Goal: Transaction & Acquisition: Download file/media

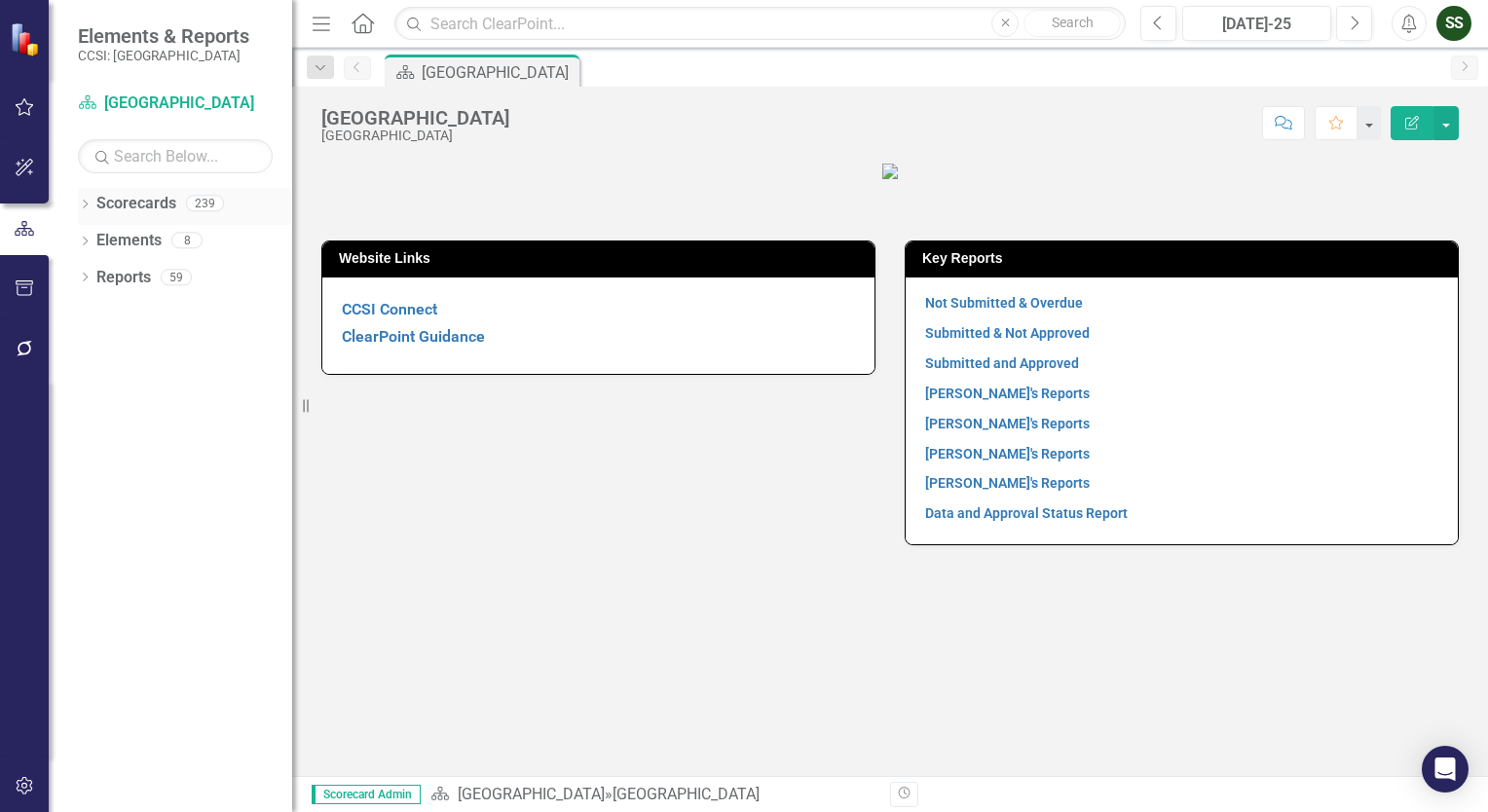
click at [90, 201] on icon "Dropdown" at bounding box center [85, 205] width 14 height 11
click at [122, 242] on link "[GEOGRAPHIC_DATA]" at bounding box center [200, 240] width 185 height 22
click at [94, 240] on icon "Dropdown" at bounding box center [94, 240] width 15 height 12
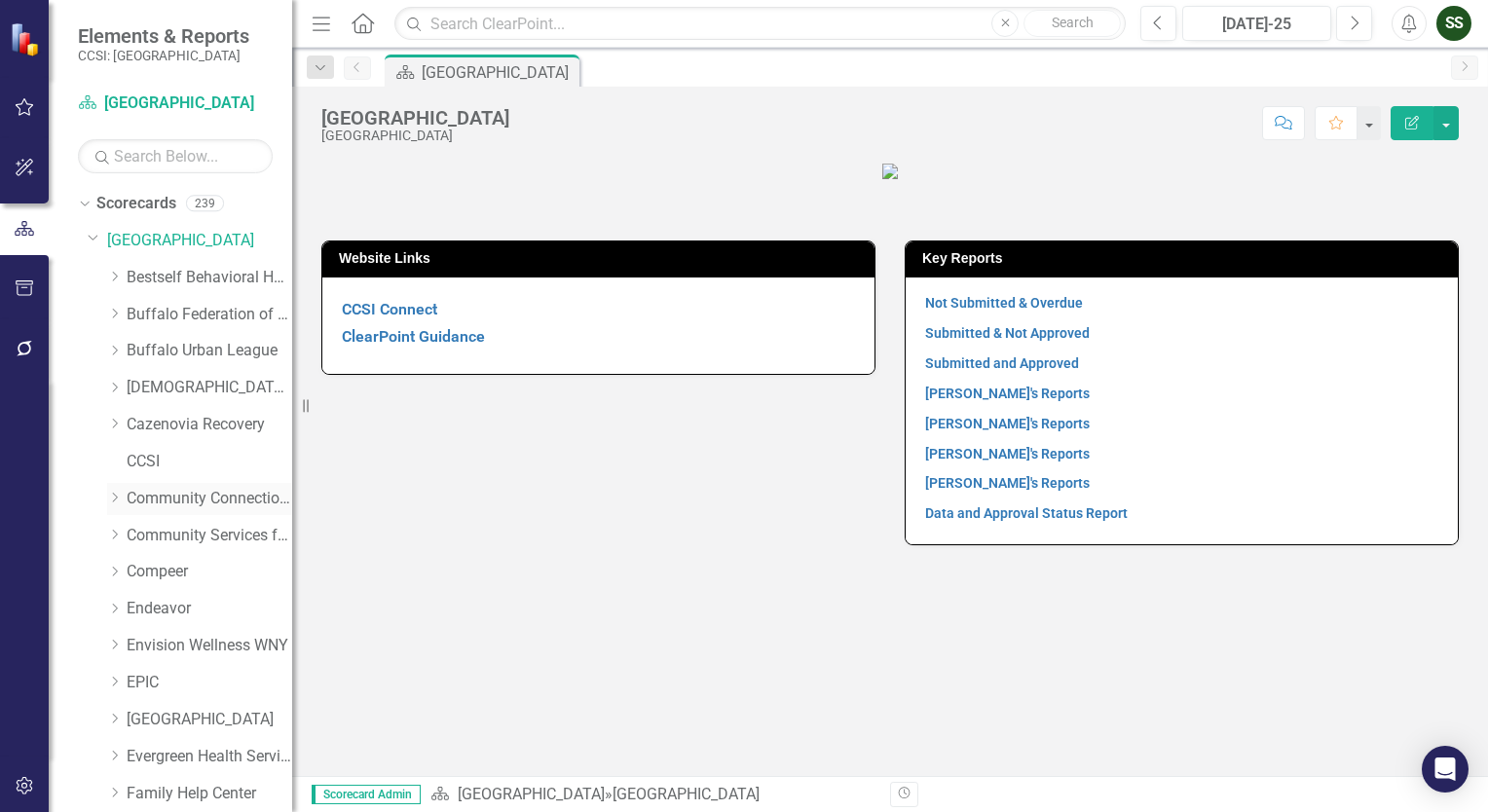
click at [148, 499] on link "Community Connections of [GEOGRAPHIC_DATA]" at bounding box center [209, 498] width 166 height 22
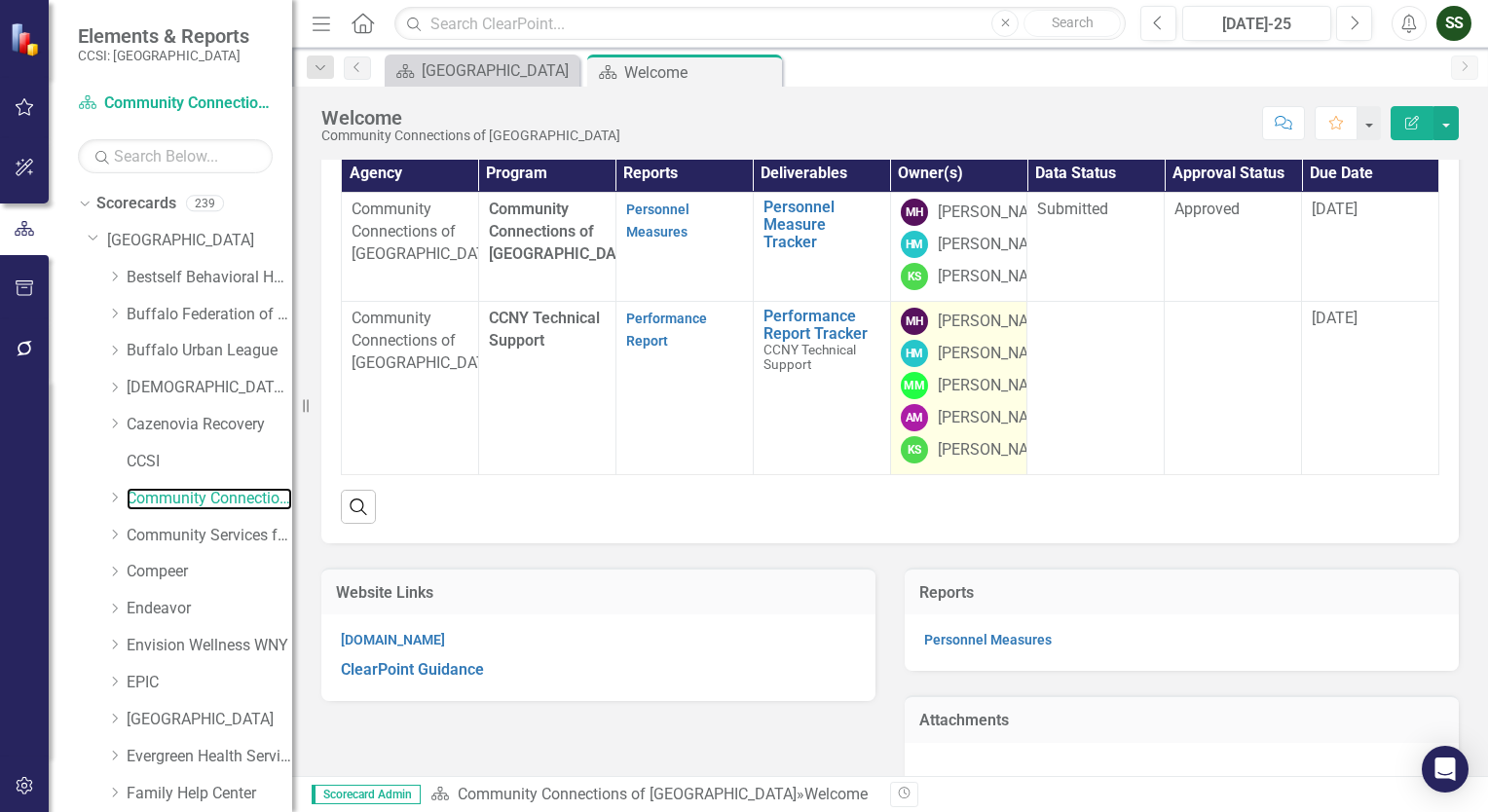
scroll to position [150, 0]
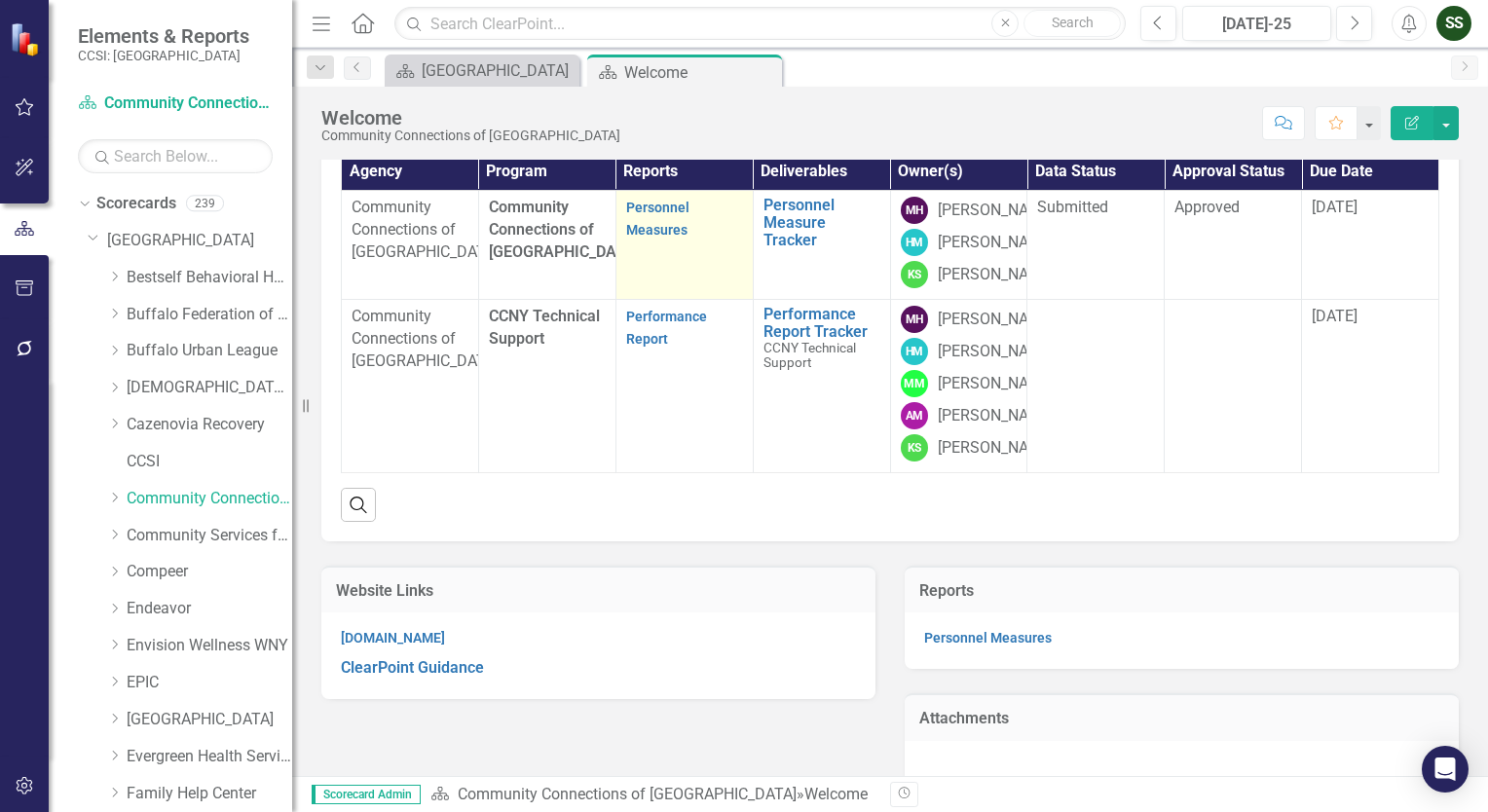
click at [635, 239] on strong "Personnel Measures" at bounding box center [657, 218] width 63 height 41
click at [642, 238] on link "Personnel Measures" at bounding box center [657, 218] width 63 height 38
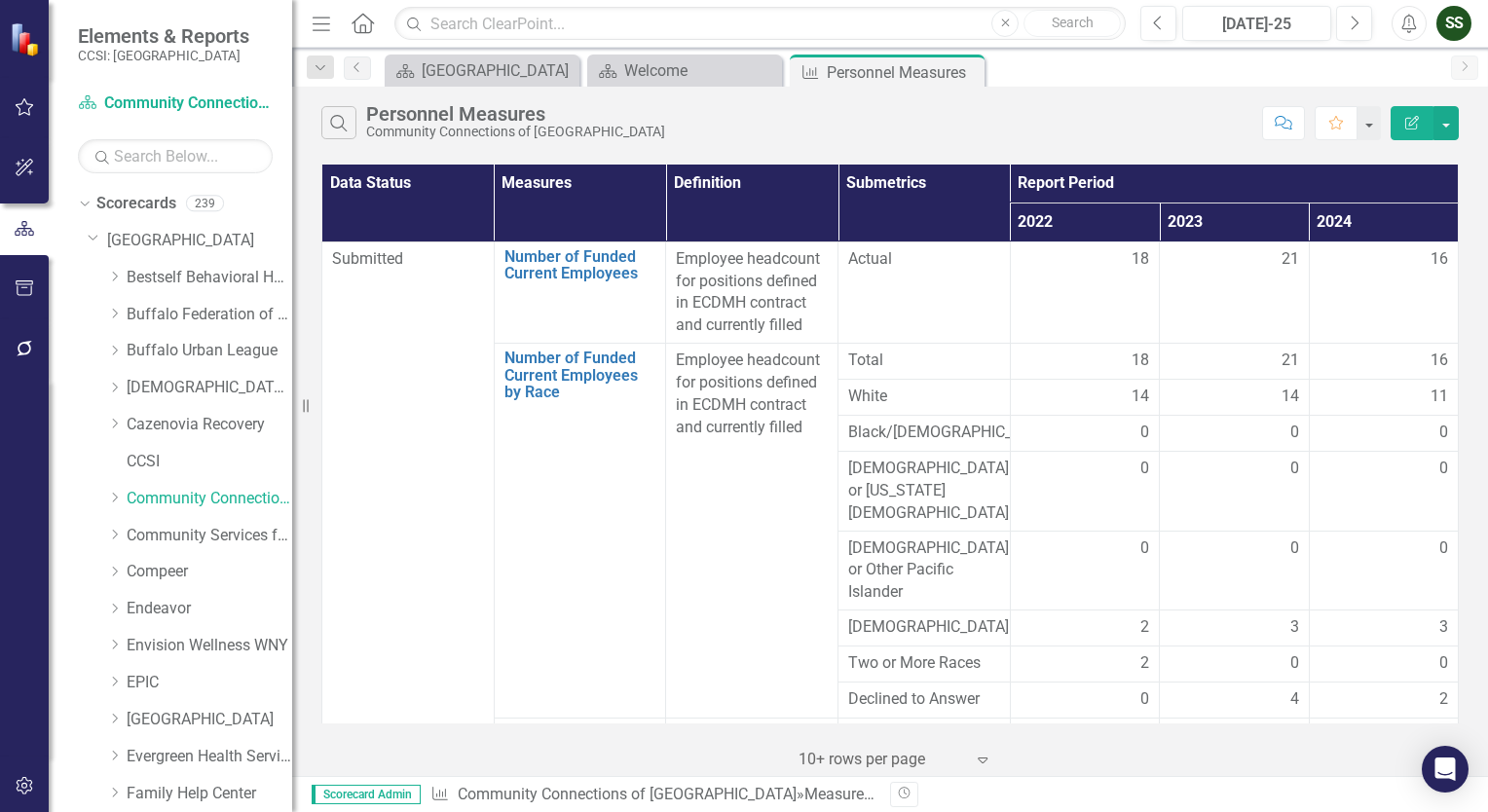
click at [366, 29] on icon "Home" at bounding box center [362, 22] width 25 height 20
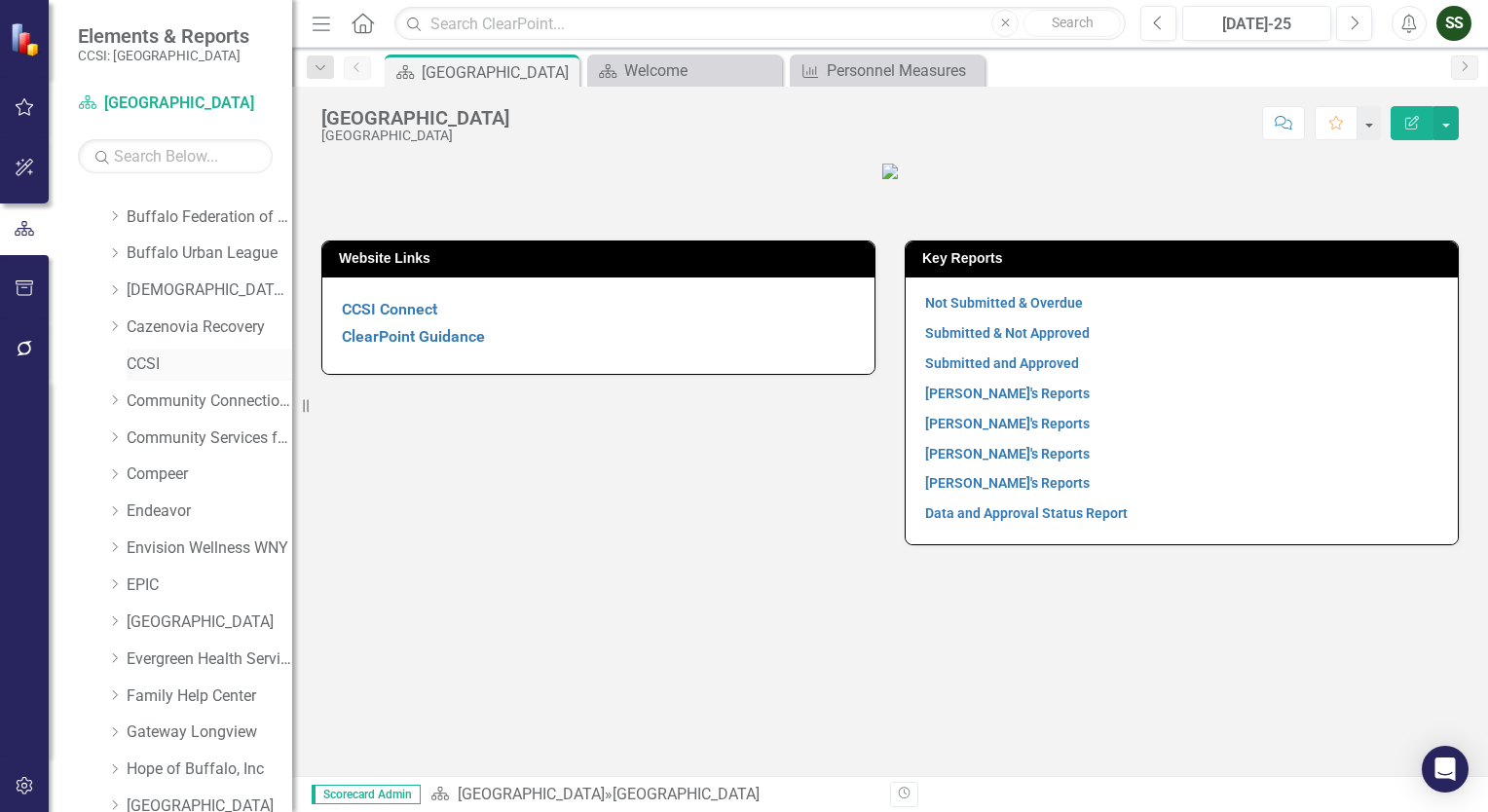
scroll to position [100, 0]
click at [142, 514] on link "Endeavor" at bounding box center [209, 508] width 166 height 22
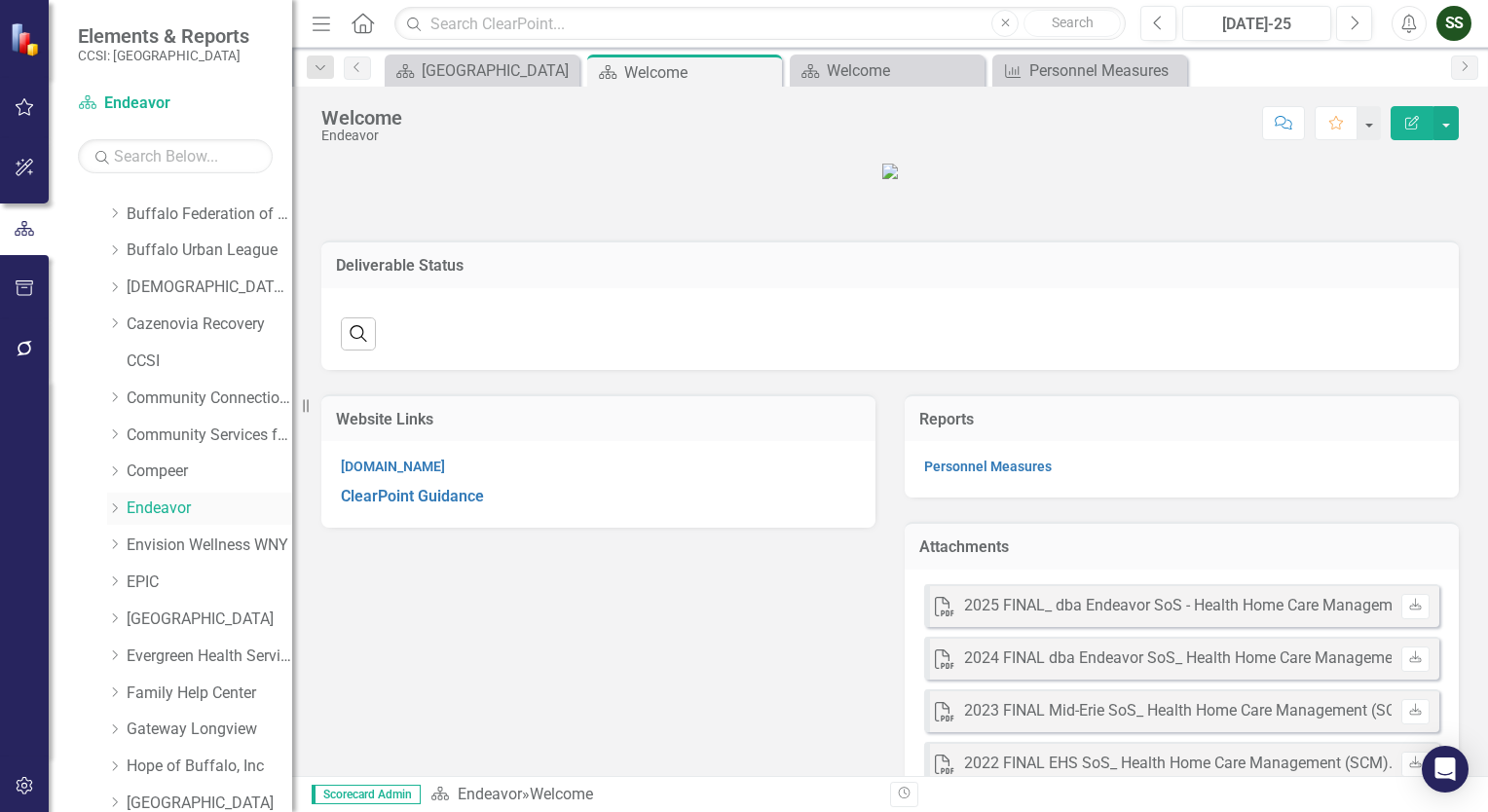
scroll to position [128, 0]
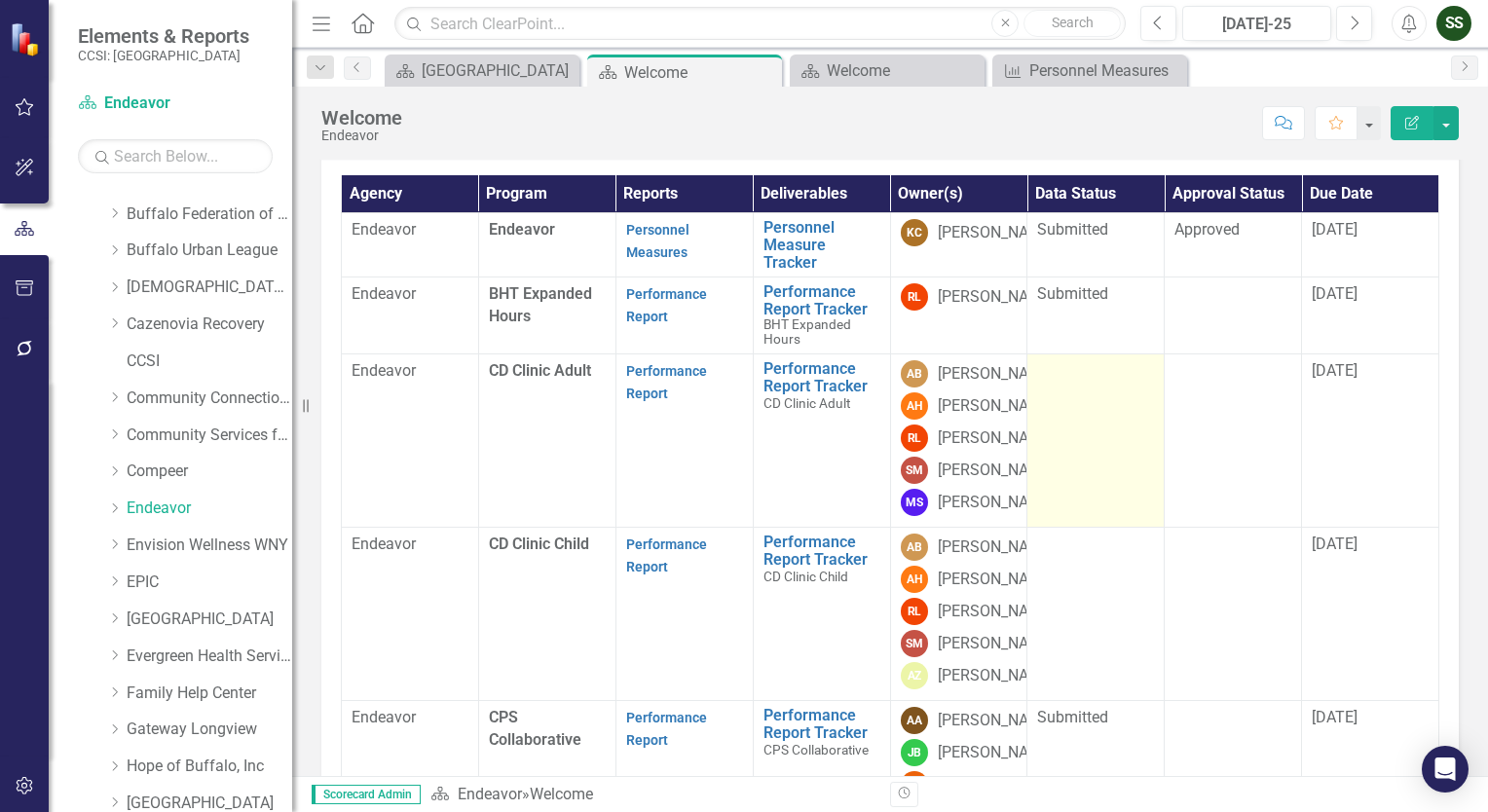
click at [1100, 527] on td at bounding box center [1096, 440] width 137 height 173
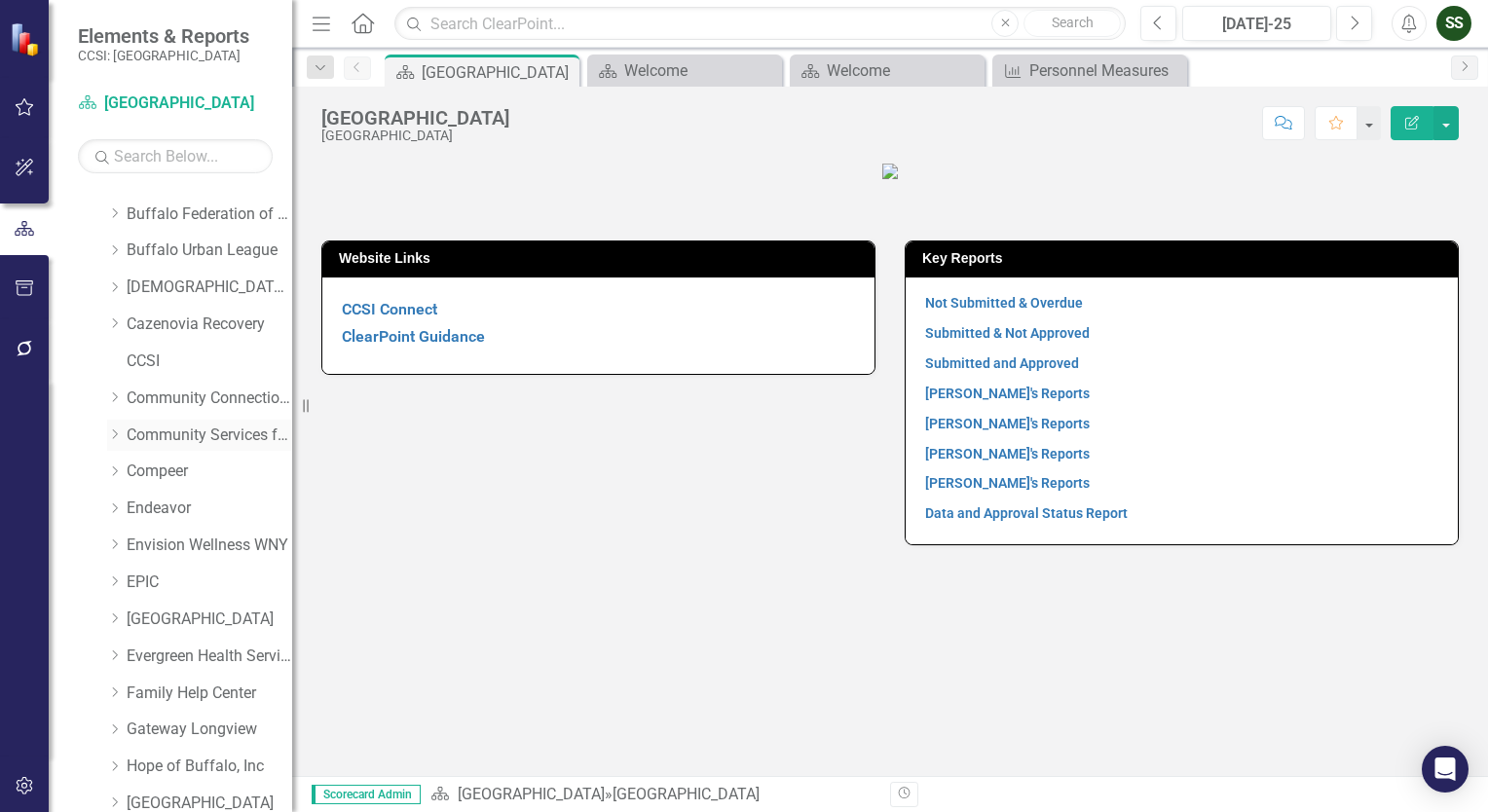
click at [124, 440] on div "Dropdown" at bounding box center [117, 434] width 19 height 17
click at [167, 407] on link "Community Connections of [GEOGRAPHIC_DATA]" at bounding box center [209, 398] width 166 height 22
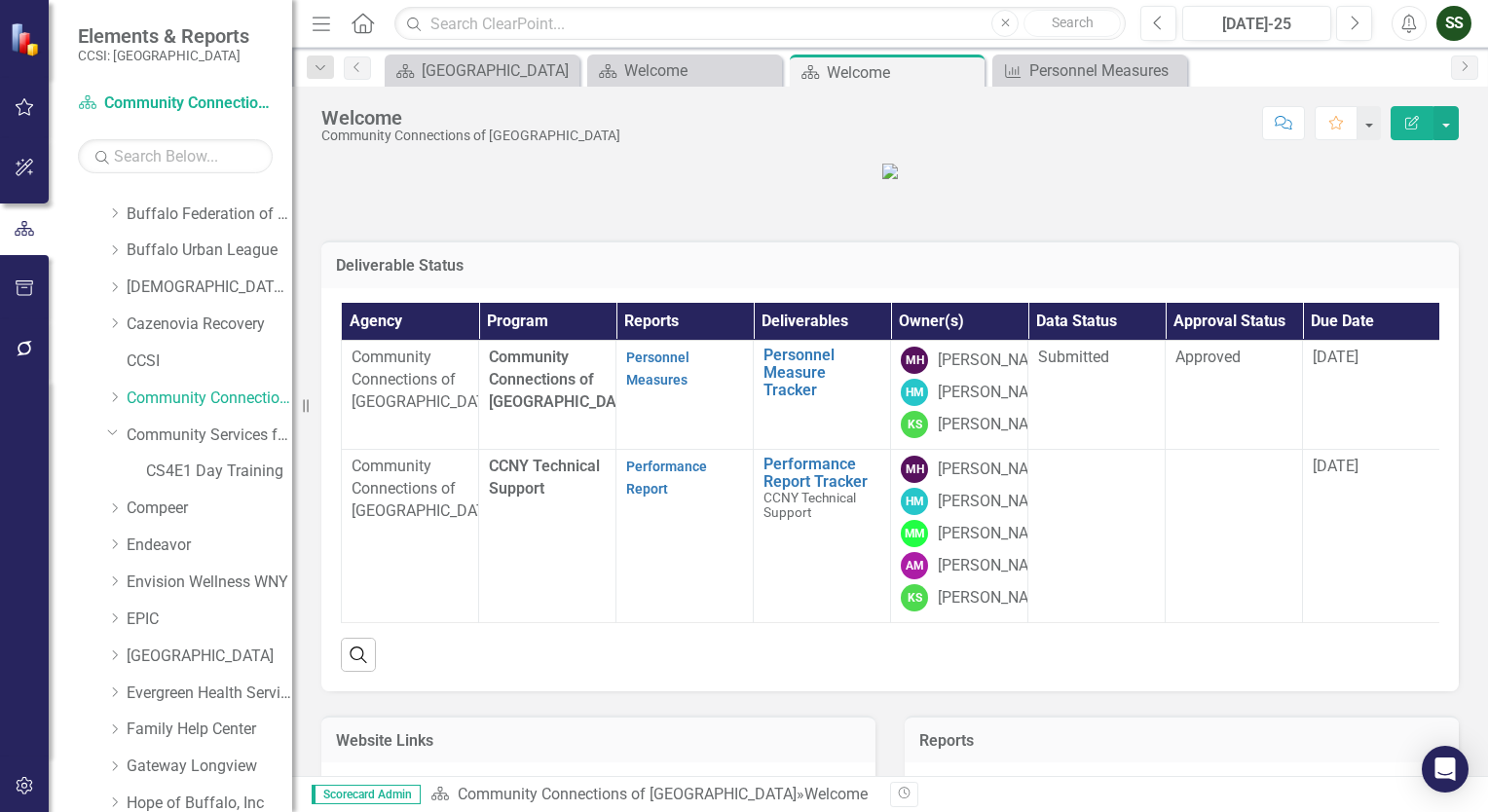
click at [366, 35] on link "Home" at bounding box center [363, 23] width 25 height 29
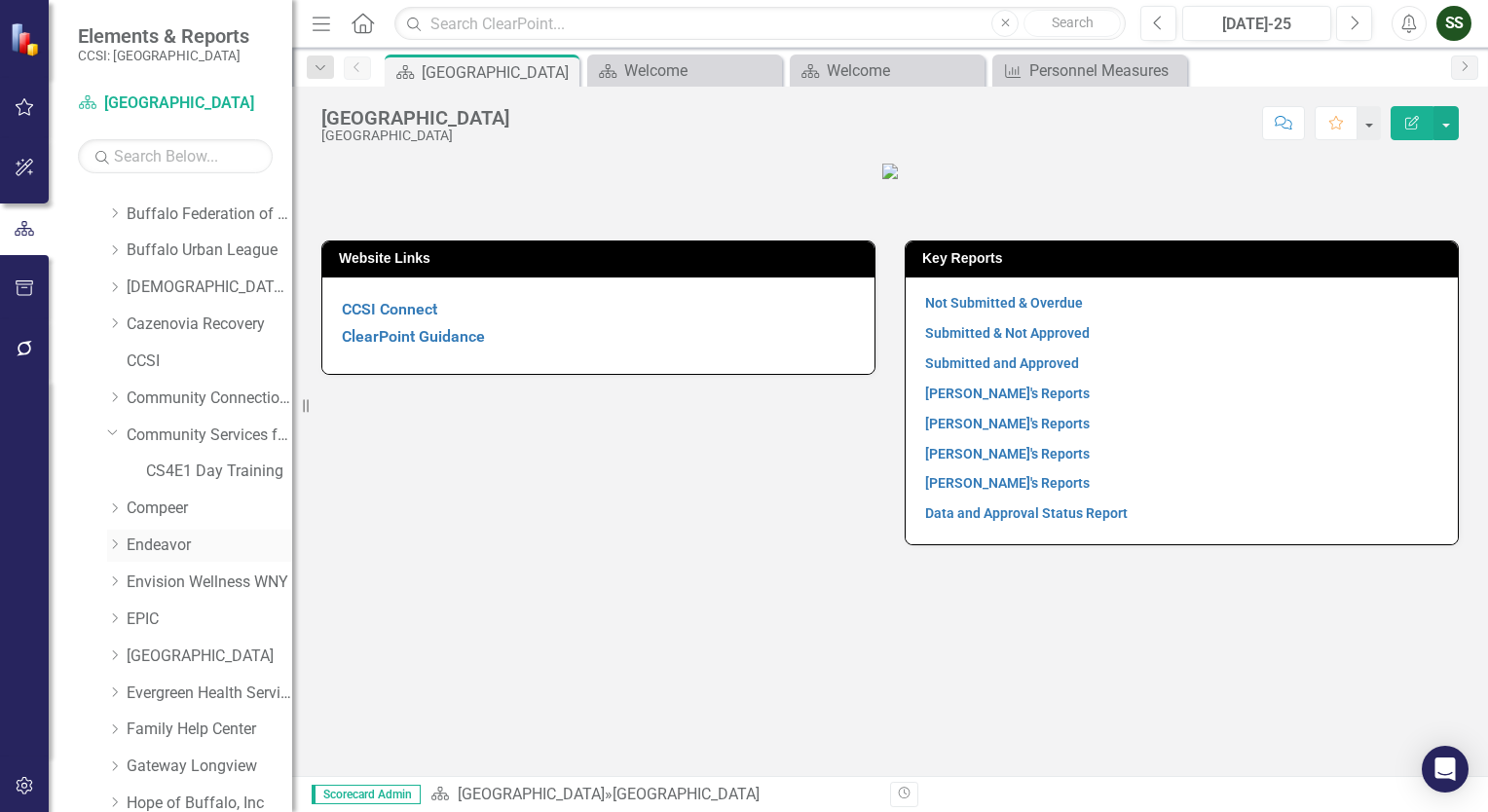
click at [152, 541] on link "Endeavor" at bounding box center [209, 545] width 166 height 22
click at [158, 551] on link "Endeavor" at bounding box center [209, 545] width 166 height 22
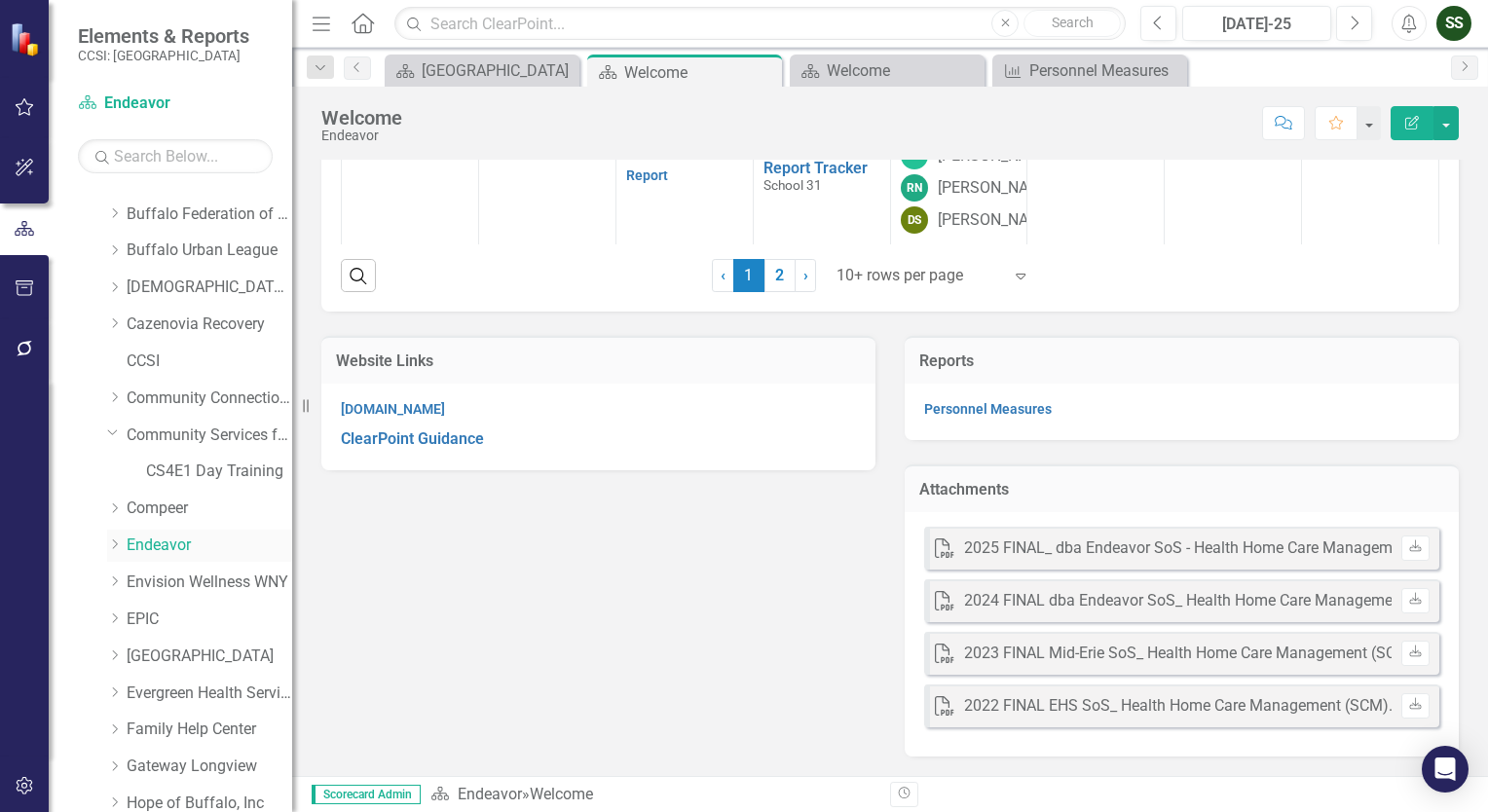
scroll to position [760, 0]
click at [1025, 557] on div "2025 FINAL_ dba Endeavor SoS - Health Home Care Management (SCM).pdf" at bounding box center [1226, 548] width 525 height 22
click at [1408, 547] on icon "Download" at bounding box center [1415, 547] width 15 height 12
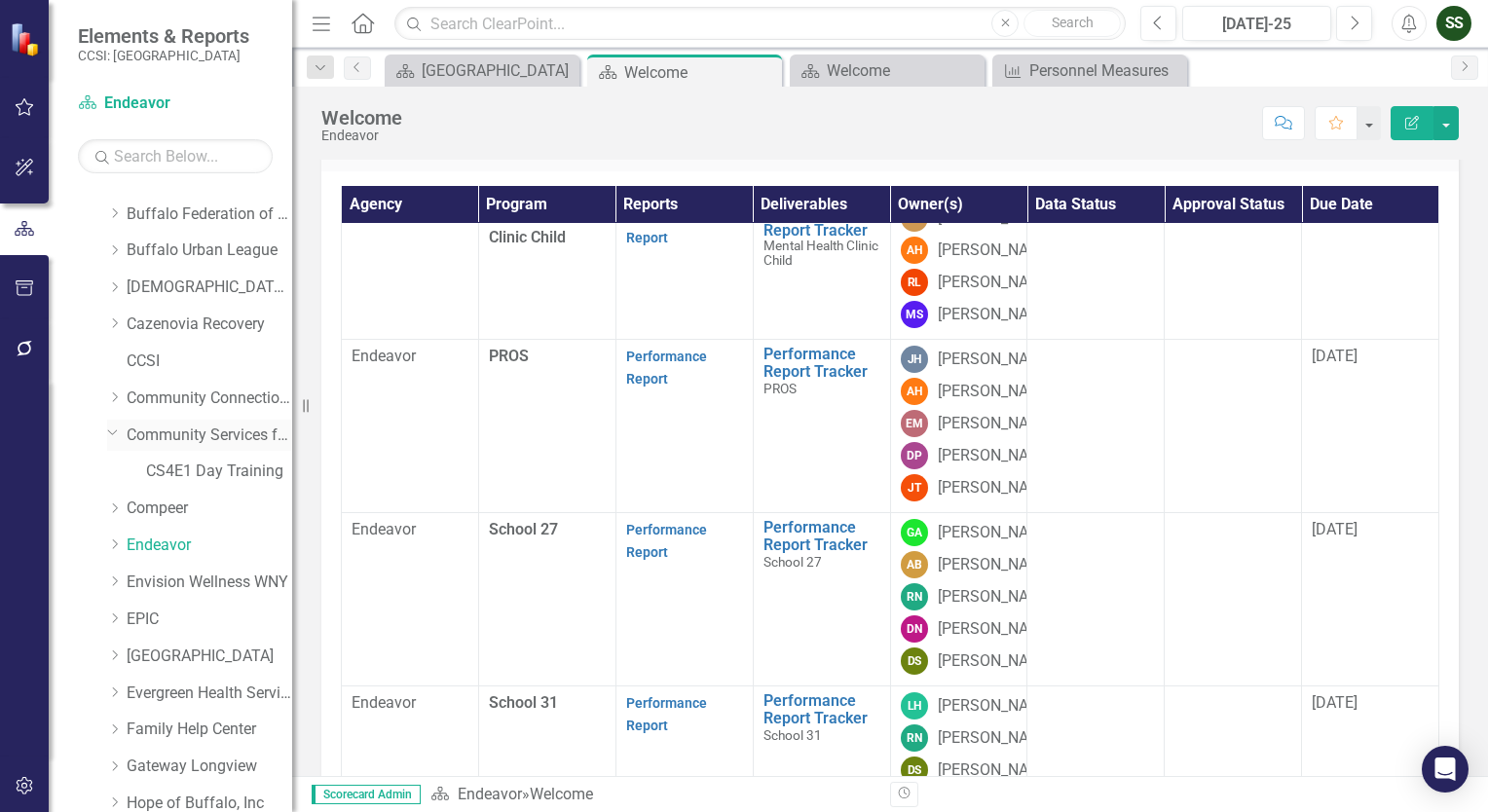
scroll to position [0, 0]
